Goal: Obtain resource: Obtain resource

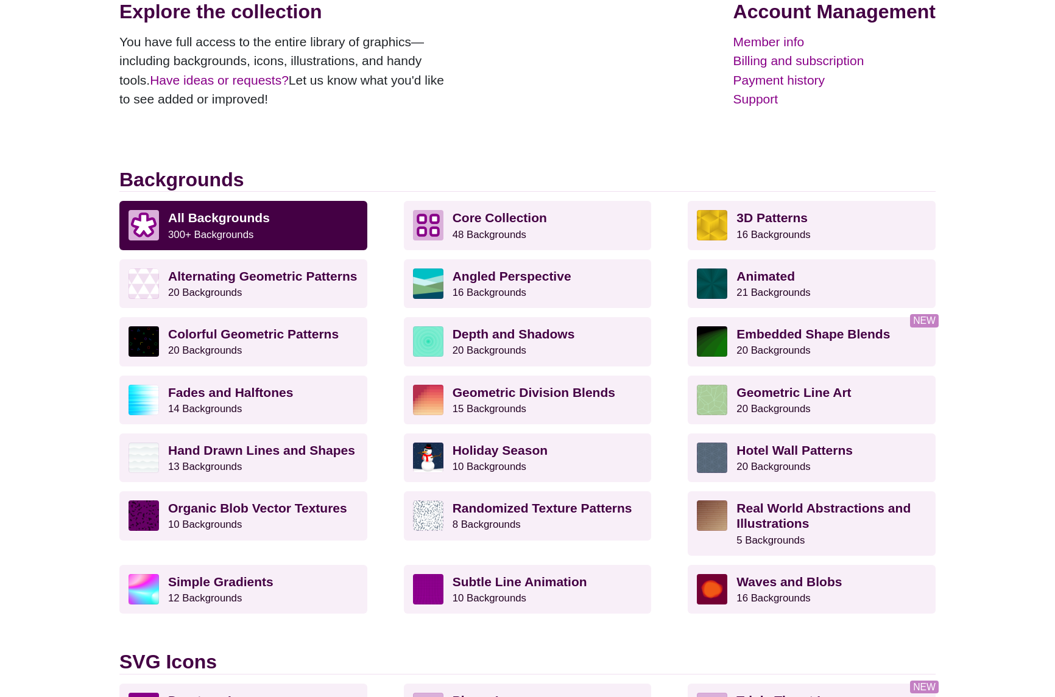
scroll to position [191, 0]
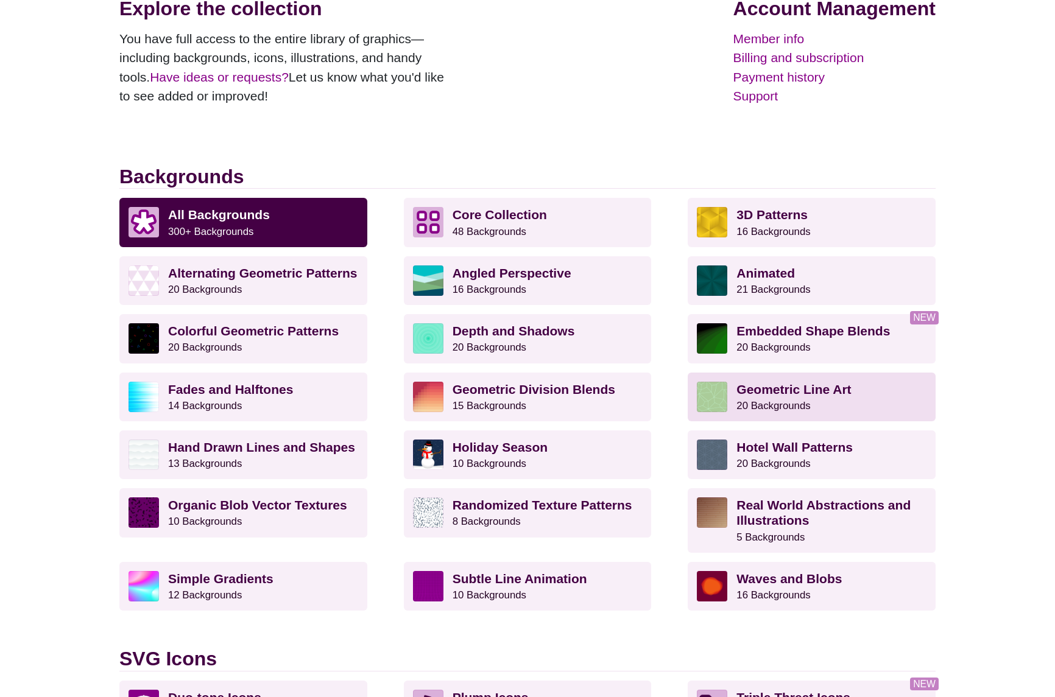
click at [759, 387] on strong "Geometric Line Art" at bounding box center [793, 389] width 114 height 14
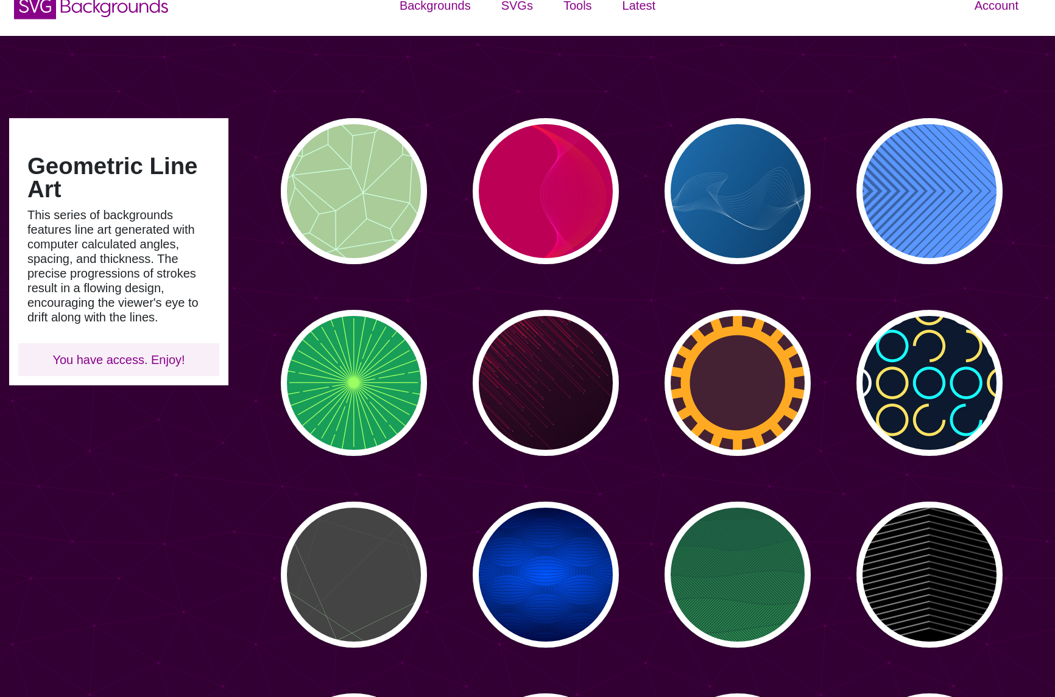
scroll to position [24, 0]
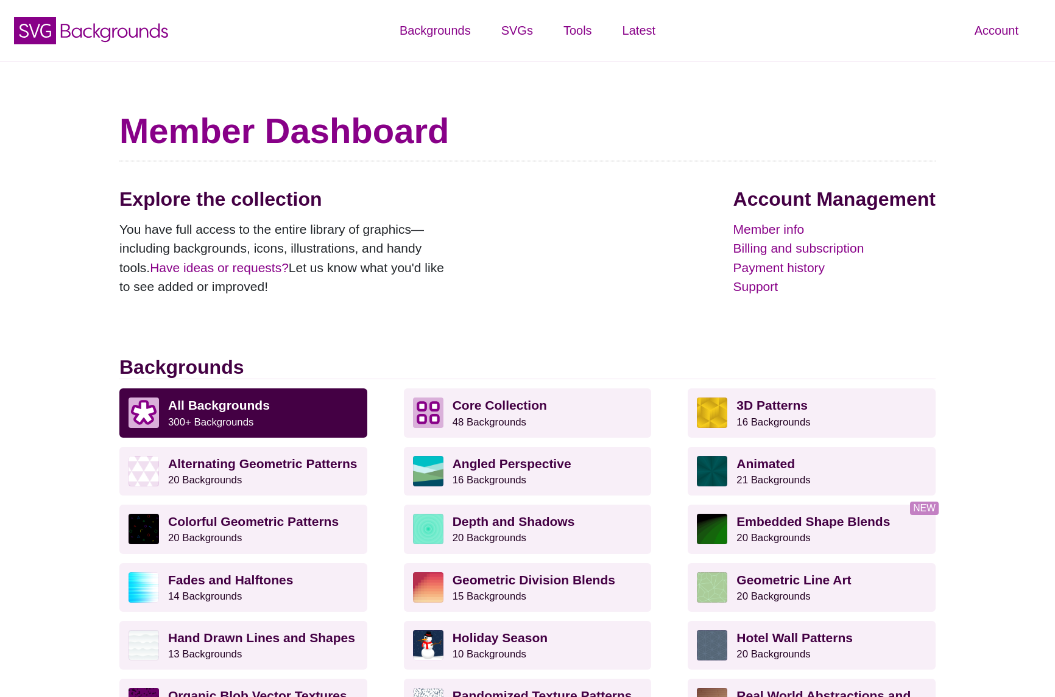
scroll to position [191, 0]
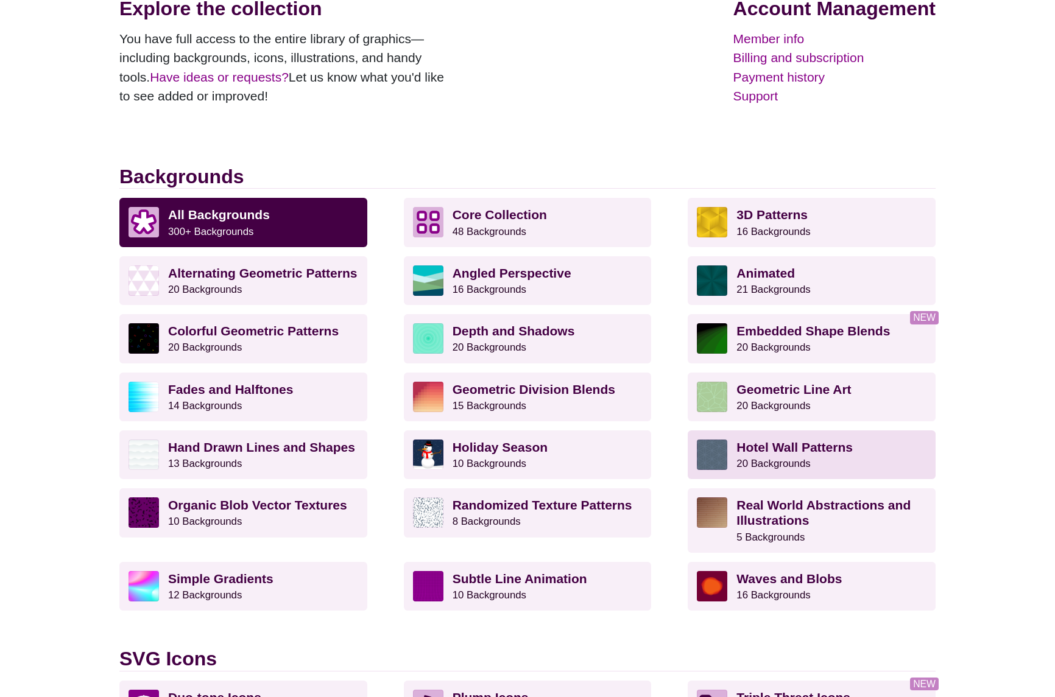
click at [773, 449] on strong "Hotel Wall Patterns" at bounding box center [794, 447] width 116 height 14
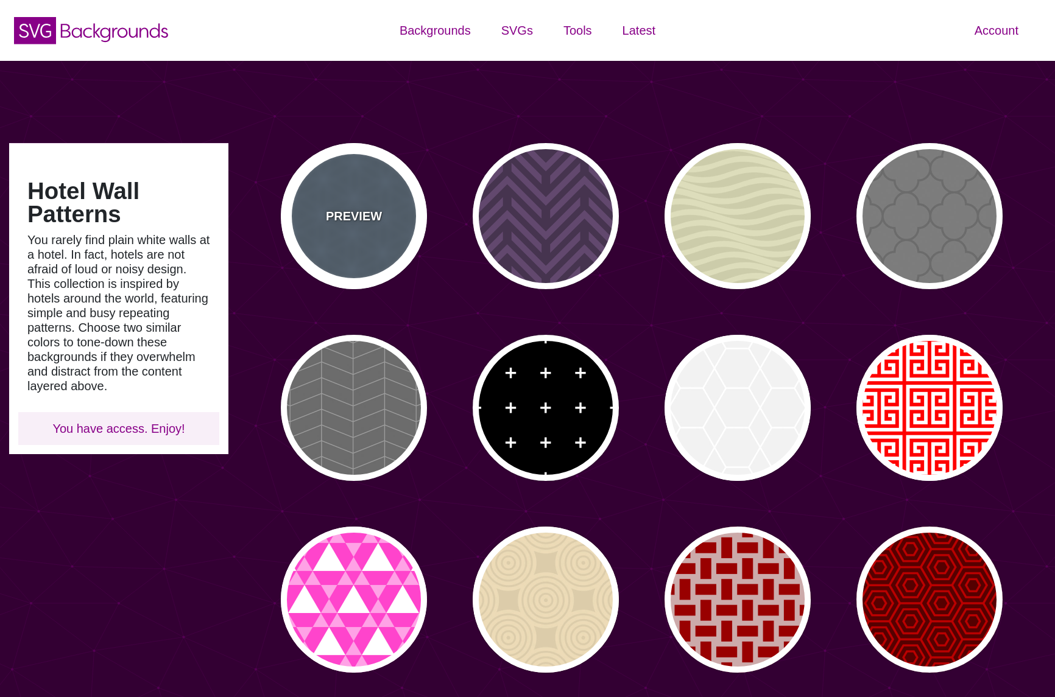
click at [352, 184] on div "PREVIEW" at bounding box center [354, 216] width 146 height 146
type input "#556677"
type input "#6D8399"
type input "0"
type input "10"
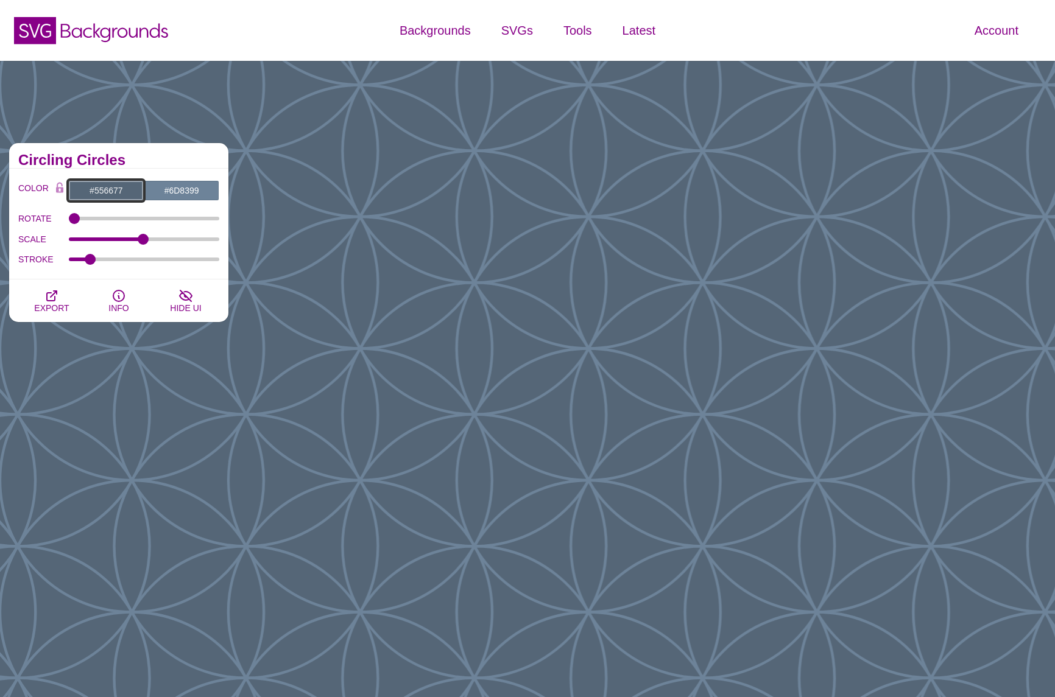
click at [111, 188] on input "#556677" at bounding box center [105, 190] width 75 height 21
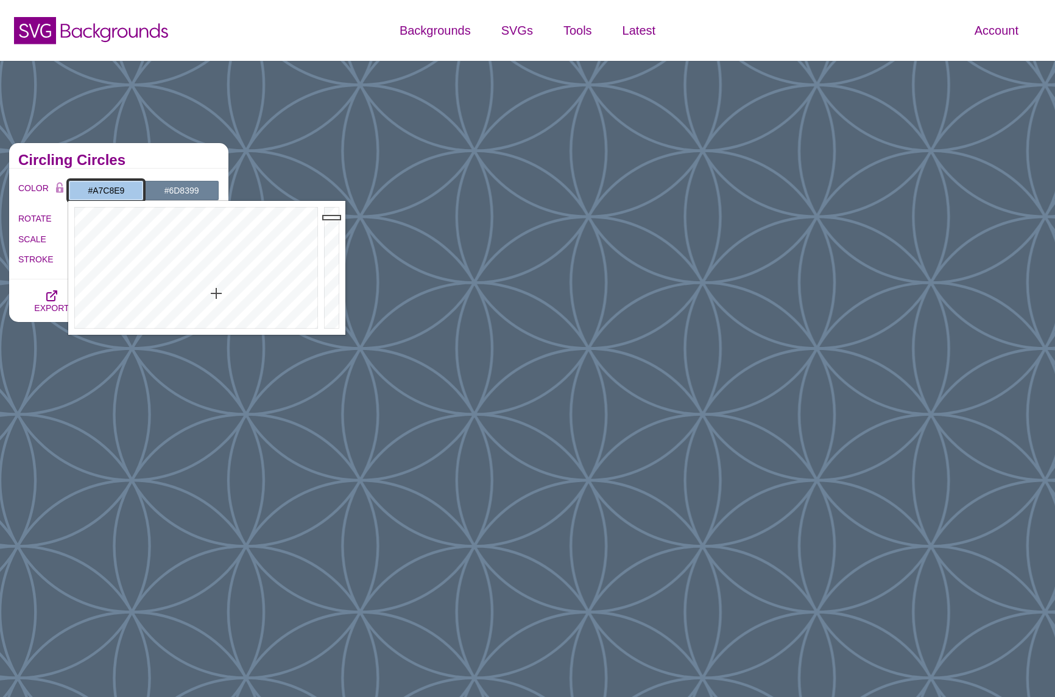
click at [332, 217] on div at bounding box center [333, 268] width 24 height 134
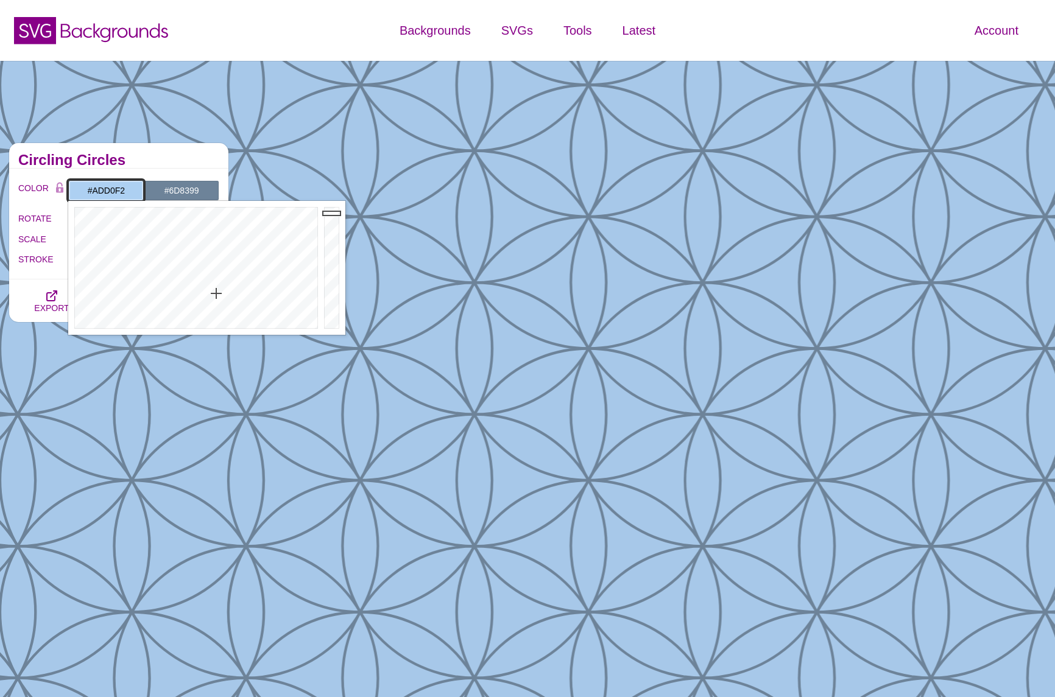
type input "#AED1F3"
click at [332, 212] on div at bounding box center [333, 268] width 24 height 134
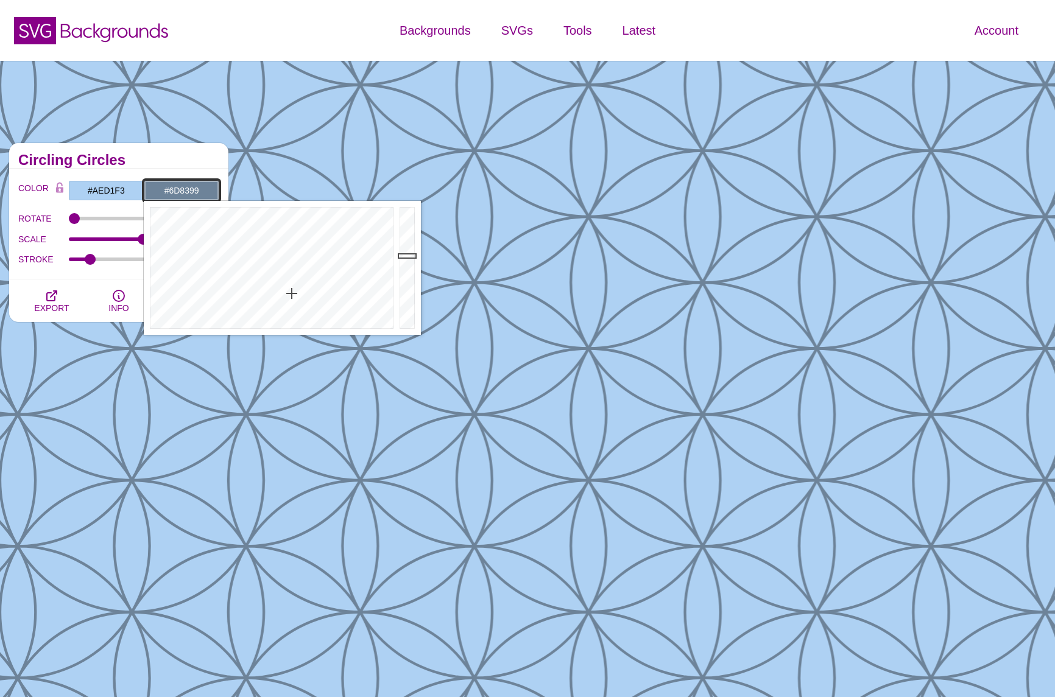
click at [189, 188] on input "#6D8399" at bounding box center [181, 190] width 75 height 21
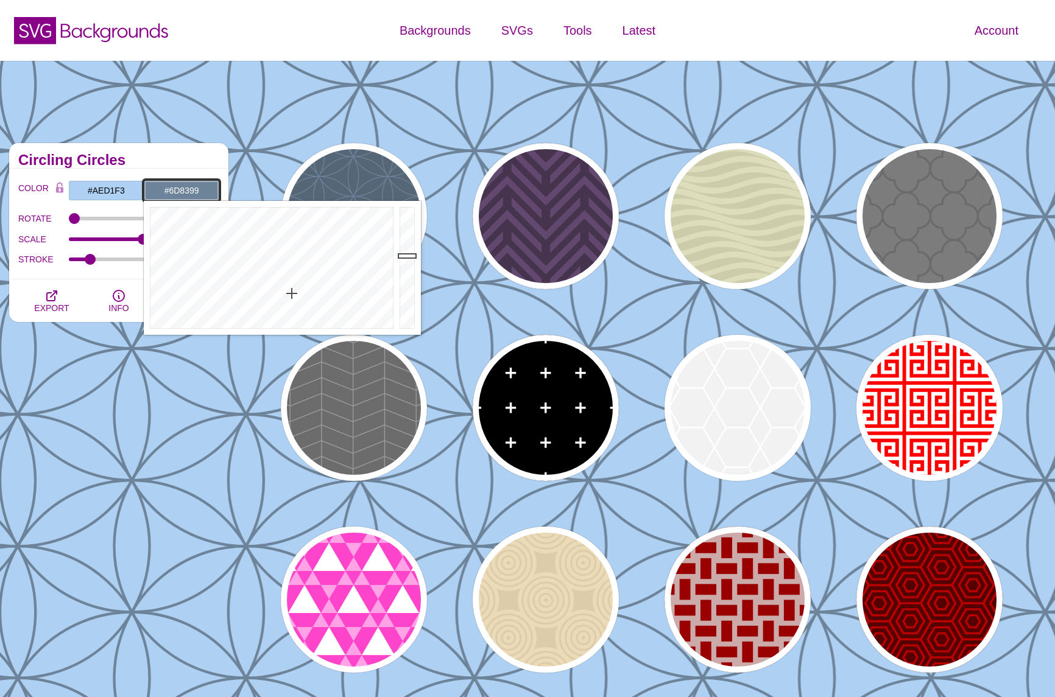
type input "#B3D7FB"
click at [408, 209] on div at bounding box center [408, 268] width 24 height 134
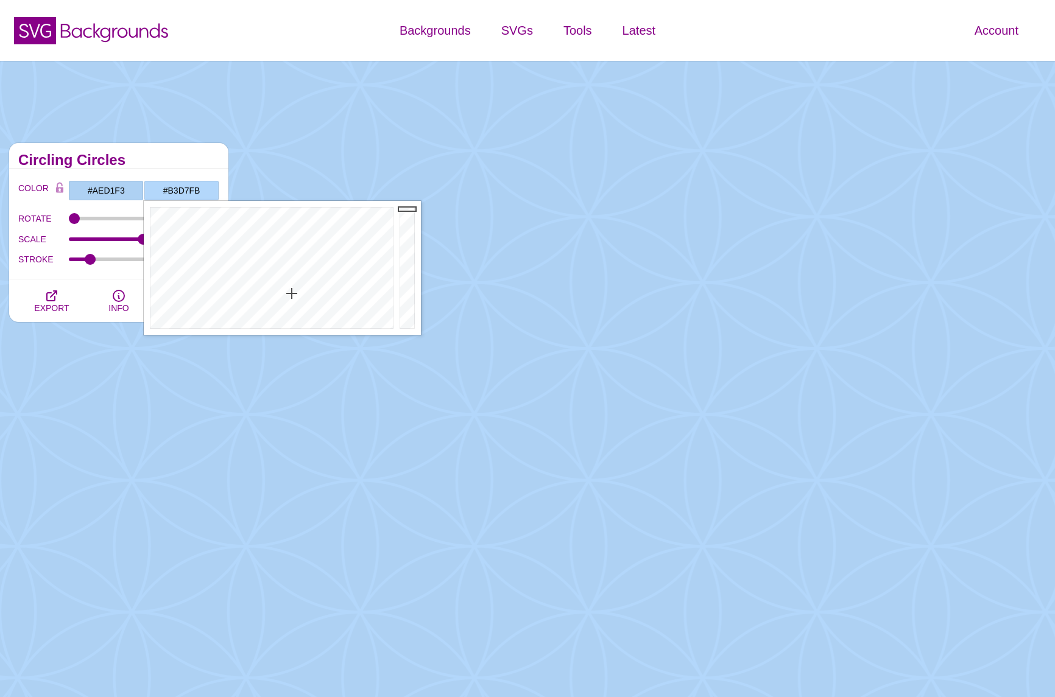
click at [63, 272] on div "COLOR #AED1F3 #B3D7FB #000000 #444444 #555555 #666666 #777777 #888888 #999999 B…" at bounding box center [118, 224] width 219 height 111
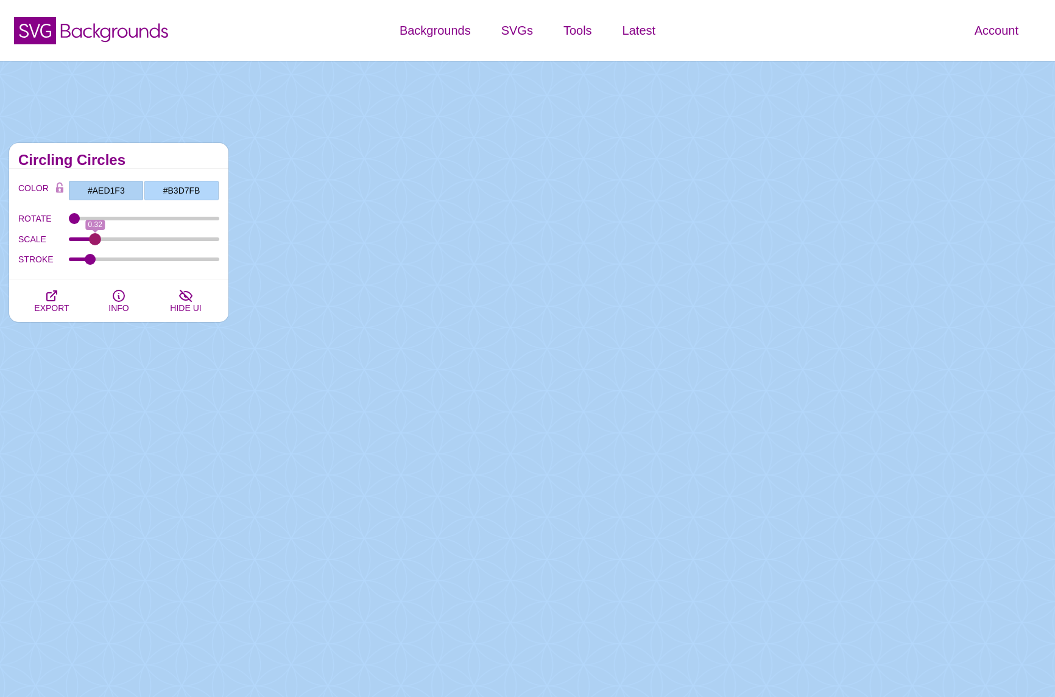
drag, startPoint x: 141, startPoint y: 240, endPoint x: 95, endPoint y: 239, distance: 45.7
type input "0.32"
click at [95, 239] on input "SCALE" at bounding box center [144, 239] width 151 height 5
click at [111, 189] on input "#AED1F3" at bounding box center [105, 190] width 75 height 21
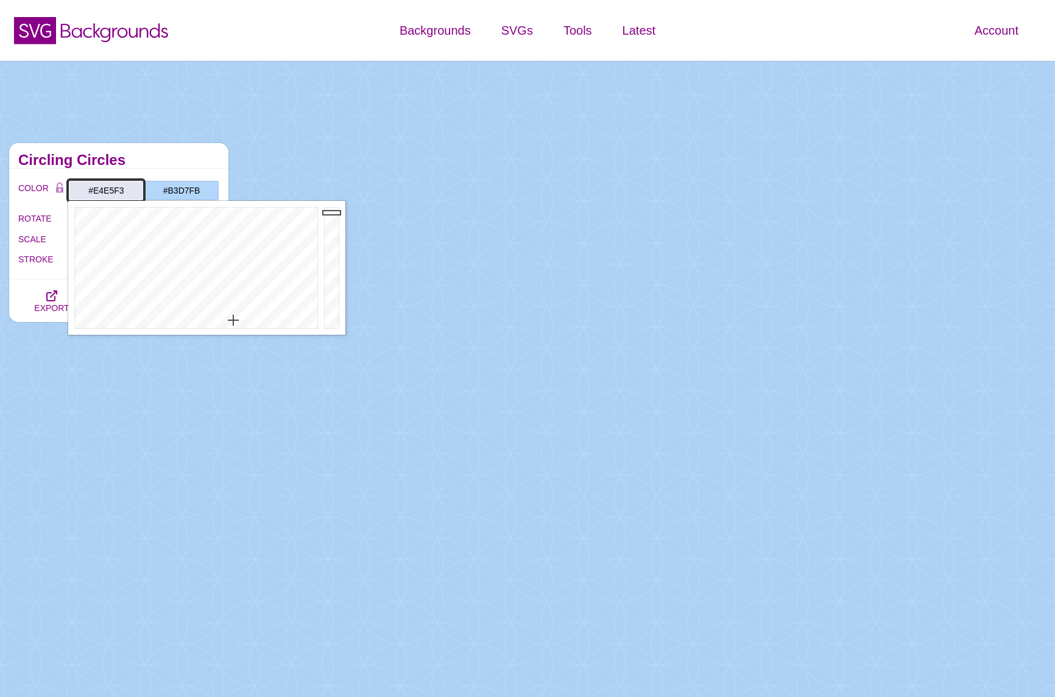
drag, startPoint x: 215, startPoint y: 292, endPoint x: 233, endPoint y: 320, distance: 33.9
click at [233, 320] on div at bounding box center [194, 268] width 253 height 134
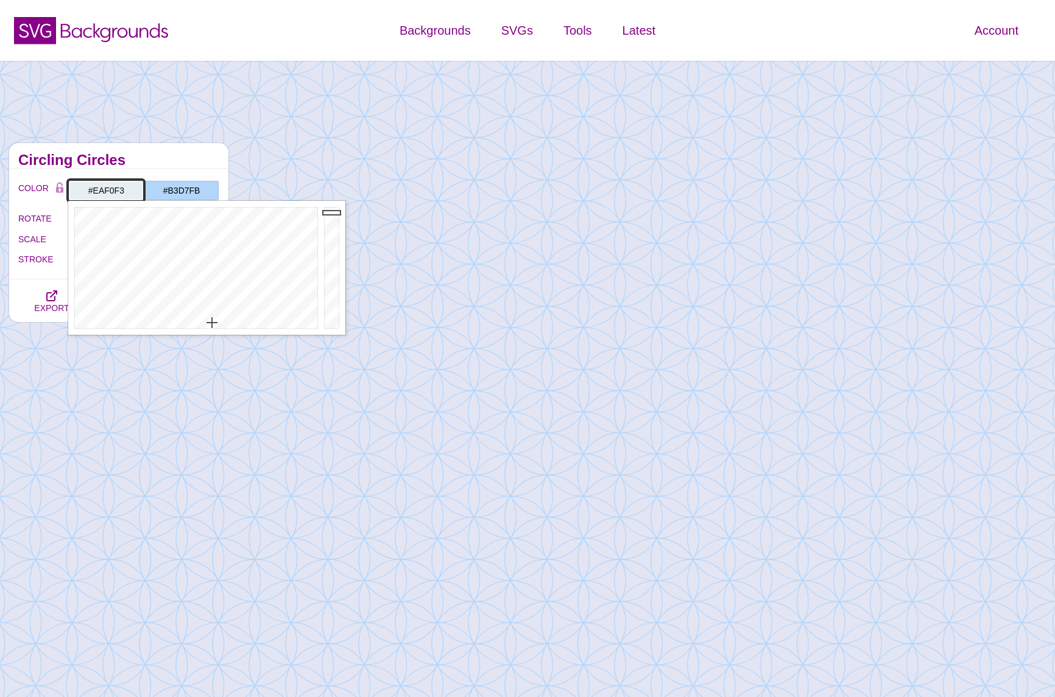
type input "#EBF0F3"
drag, startPoint x: 233, startPoint y: 320, endPoint x: 212, endPoint y: 324, distance: 21.1
click at [212, 324] on div at bounding box center [194, 268] width 253 height 134
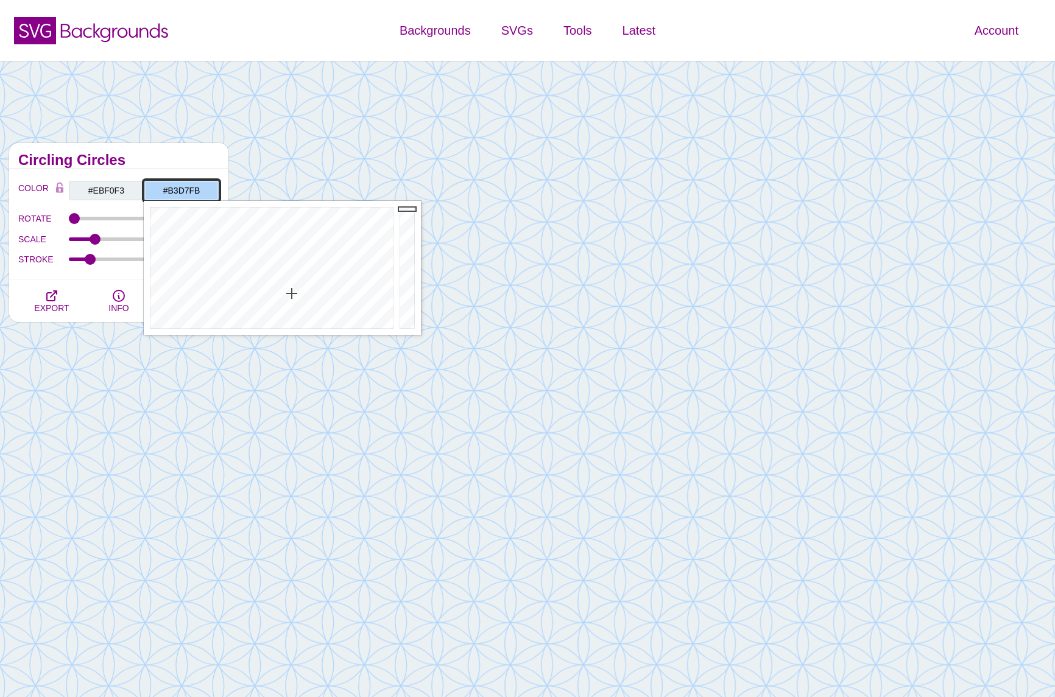
click at [186, 188] on input "#B3D7FB" at bounding box center [181, 190] width 75 height 21
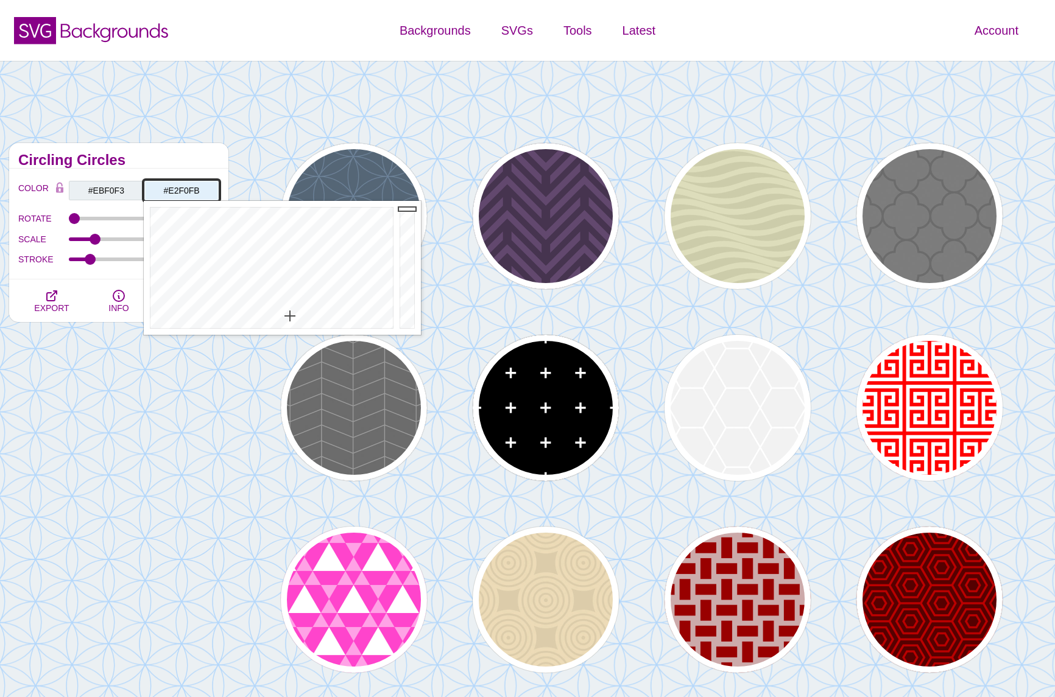
drag, startPoint x: 290, startPoint y: 292, endPoint x: 290, endPoint y: 316, distance: 24.4
click at [290, 316] on div at bounding box center [270, 268] width 253 height 134
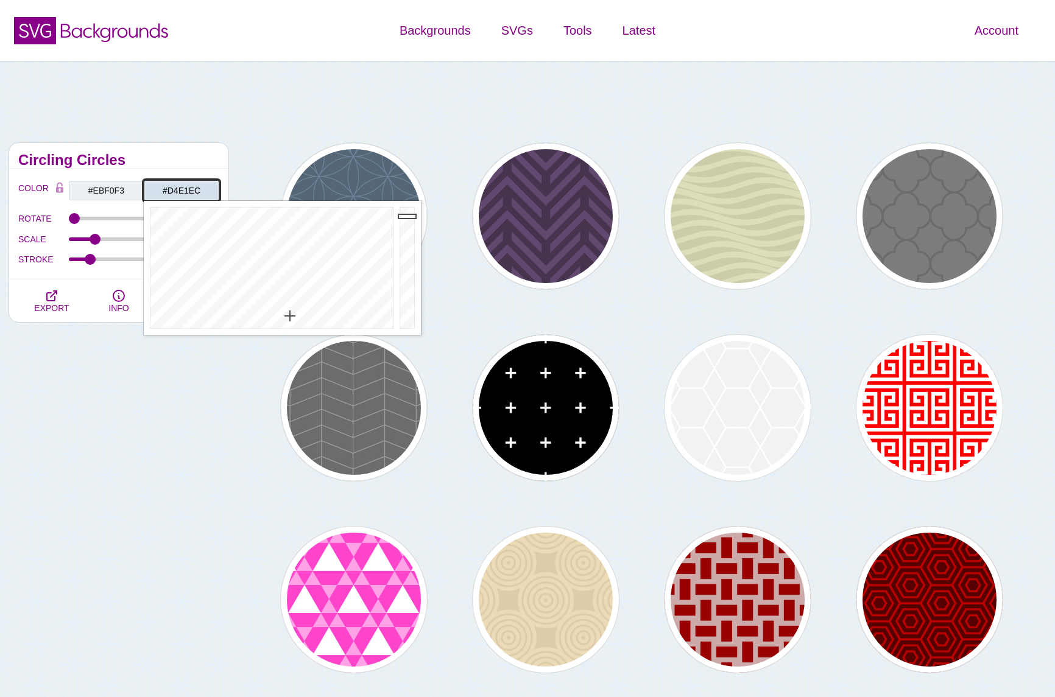
drag, startPoint x: 406, startPoint y: 209, endPoint x: 406, endPoint y: 216, distance: 7.3
click at [406, 216] on div at bounding box center [408, 268] width 24 height 134
click at [408, 212] on div at bounding box center [408, 268] width 24 height 134
type input "#DAE7F2"
click at [410, 213] on div at bounding box center [408, 268] width 24 height 134
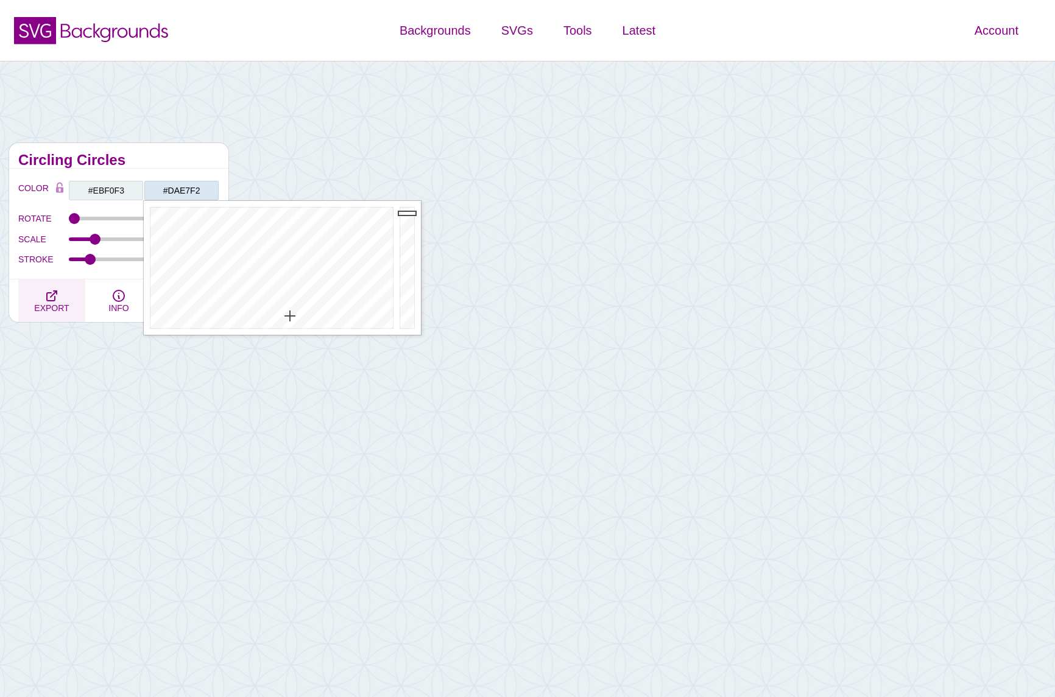
click at [72, 280] on button "EXPORT" at bounding box center [51, 300] width 67 height 43
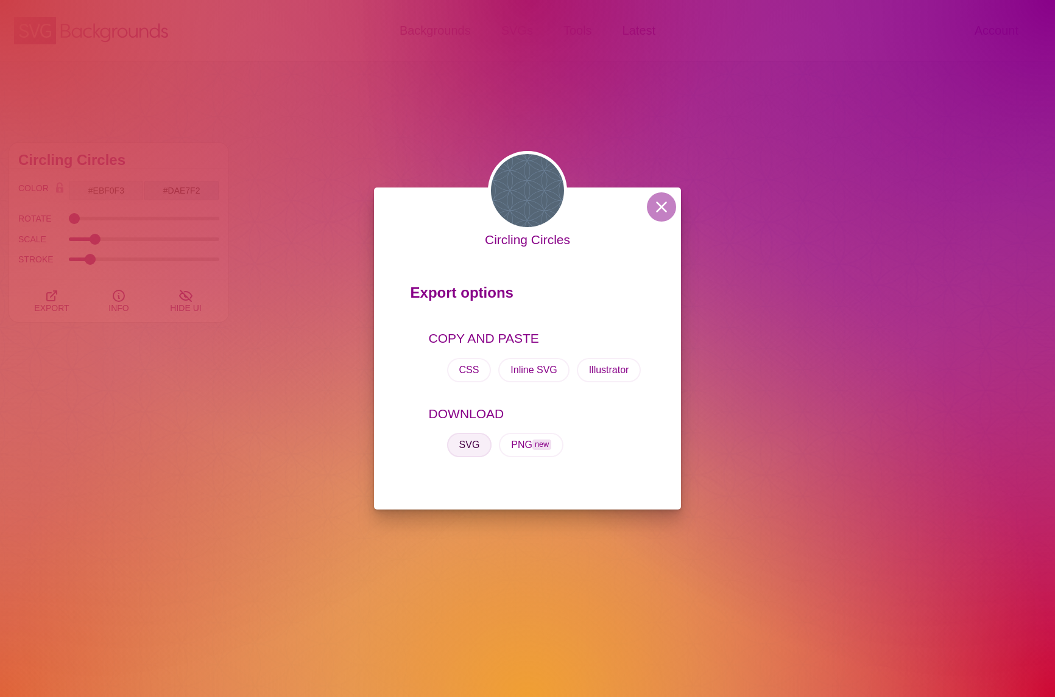
click at [472, 444] on button "SVG" at bounding box center [469, 445] width 45 height 24
